Goal: Information Seeking & Learning: Learn about a topic

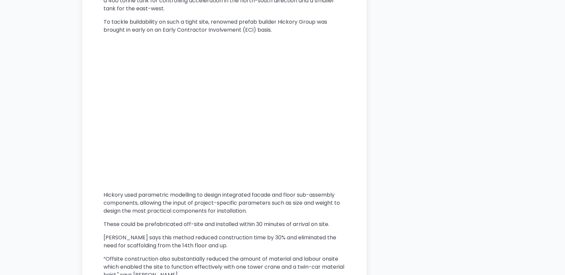
scroll to position [2270, 0]
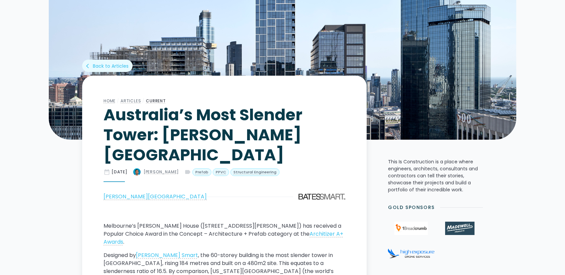
scroll to position [126, 0]
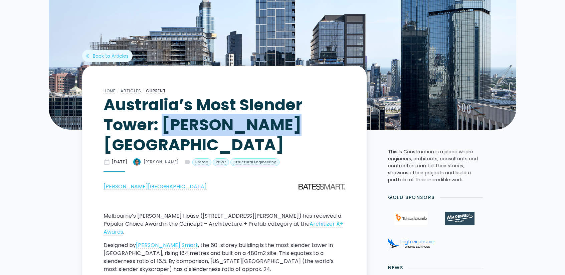
drag, startPoint x: 164, startPoint y: 124, endPoint x: 273, endPoint y: 124, distance: 108.8
click at [273, 124] on h1 "Australia’s Most Slender Tower: [PERSON_NAME][GEOGRAPHIC_DATA]" at bounding box center [224, 125] width 242 height 60
copy h1 "[PERSON_NAME][GEOGRAPHIC_DATA]"
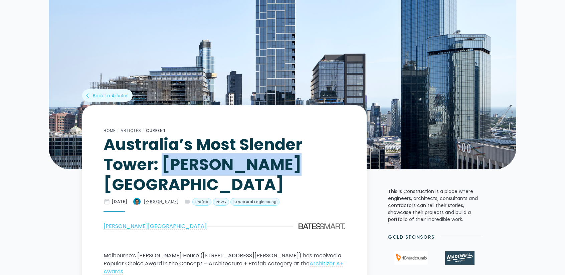
scroll to position [0, 0]
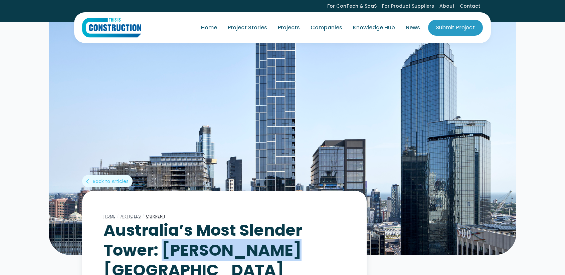
copy h1 "[PERSON_NAME][GEOGRAPHIC_DATA]"
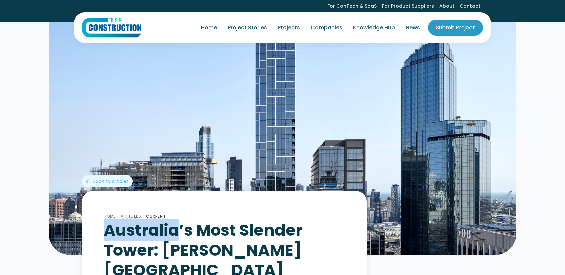
drag, startPoint x: 103, startPoint y: 233, endPoint x: 177, endPoint y: 229, distance: 74.5
copy h1 "[GEOGRAPHIC_DATA]"
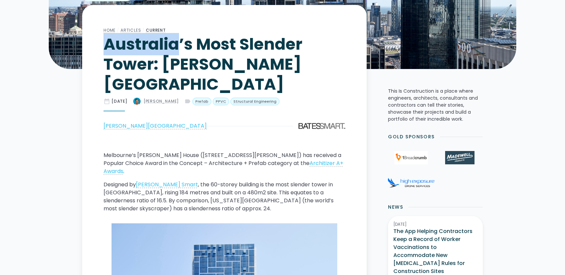
scroll to position [200, 0]
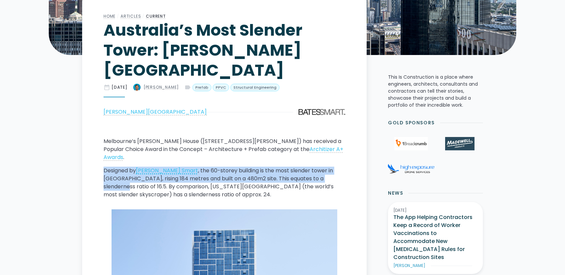
drag, startPoint x: 101, startPoint y: 142, endPoint x: 312, endPoint y: 151, distance: 211.2
copy p "Designed by [PERSON_NAME] Smart , the 60-storey building is the most slender to…"
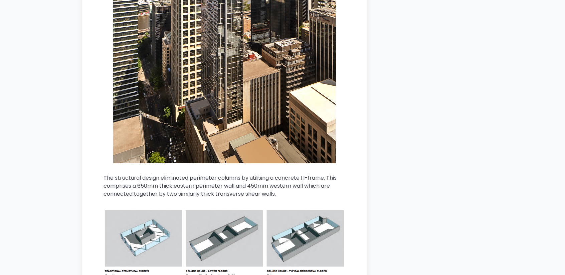
scroll to position [1035, 0]
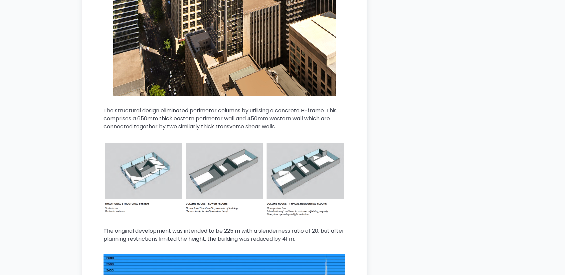
copy p "Designed by [PERSON_NAME] Smart , the 60-storey building is the most slender to…"
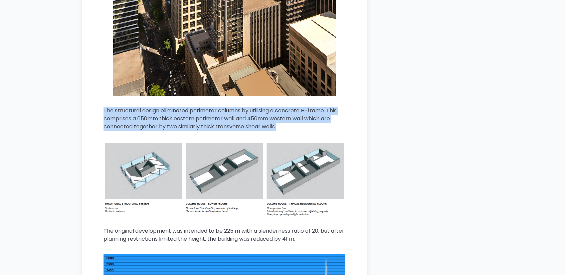
drag, startPoint x: 104, startPoint y: 80, endPoint x: 267, endPoint y: 103, distance: 164.5
copy p "The structural design eliminated perimeter columns by utilising a concrete H-fr…"
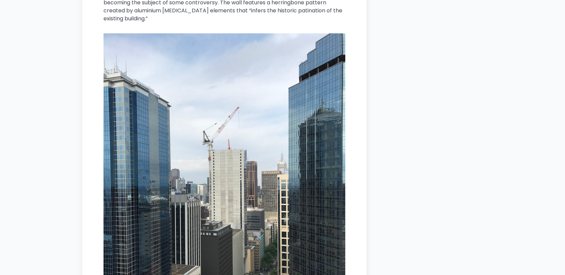
scroll to position [2036, 0]
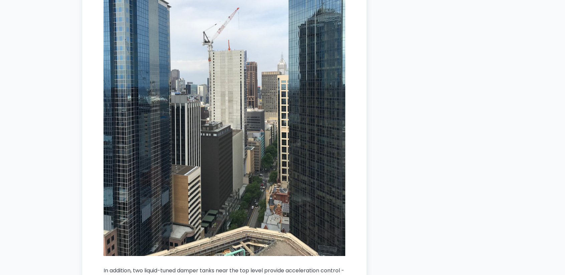
drag, startPoint x: 245, startPoint y: 110, endPoint x: 242, endPoint y: 111, distance: 3.6
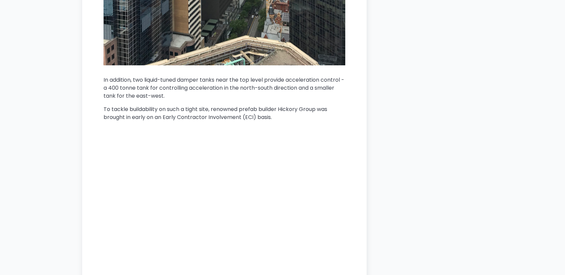
scroll to position [2303, 0]
